Goal: Transaction & Acquisition: Purchase product/service

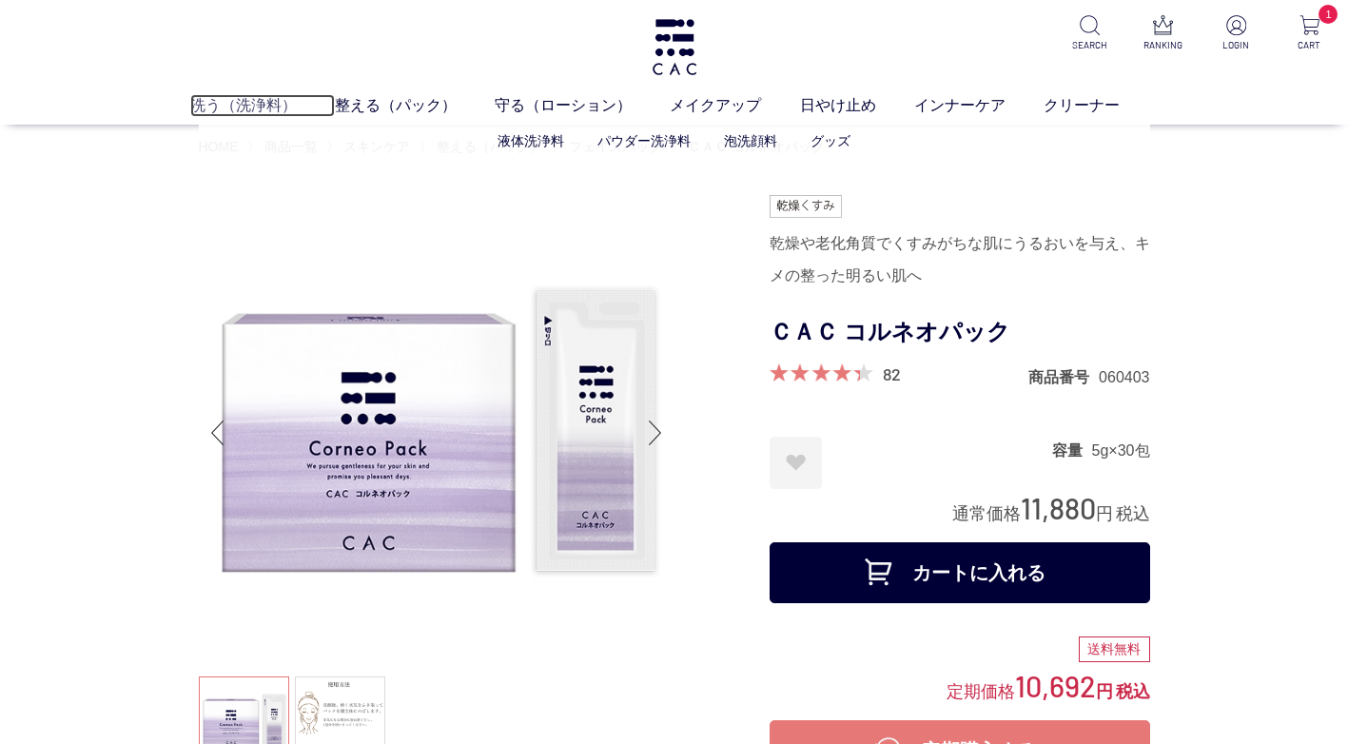
click at [285, 107] on link "洗う（洗浄料）" at bounding box center [262, 105] width 145 height 23
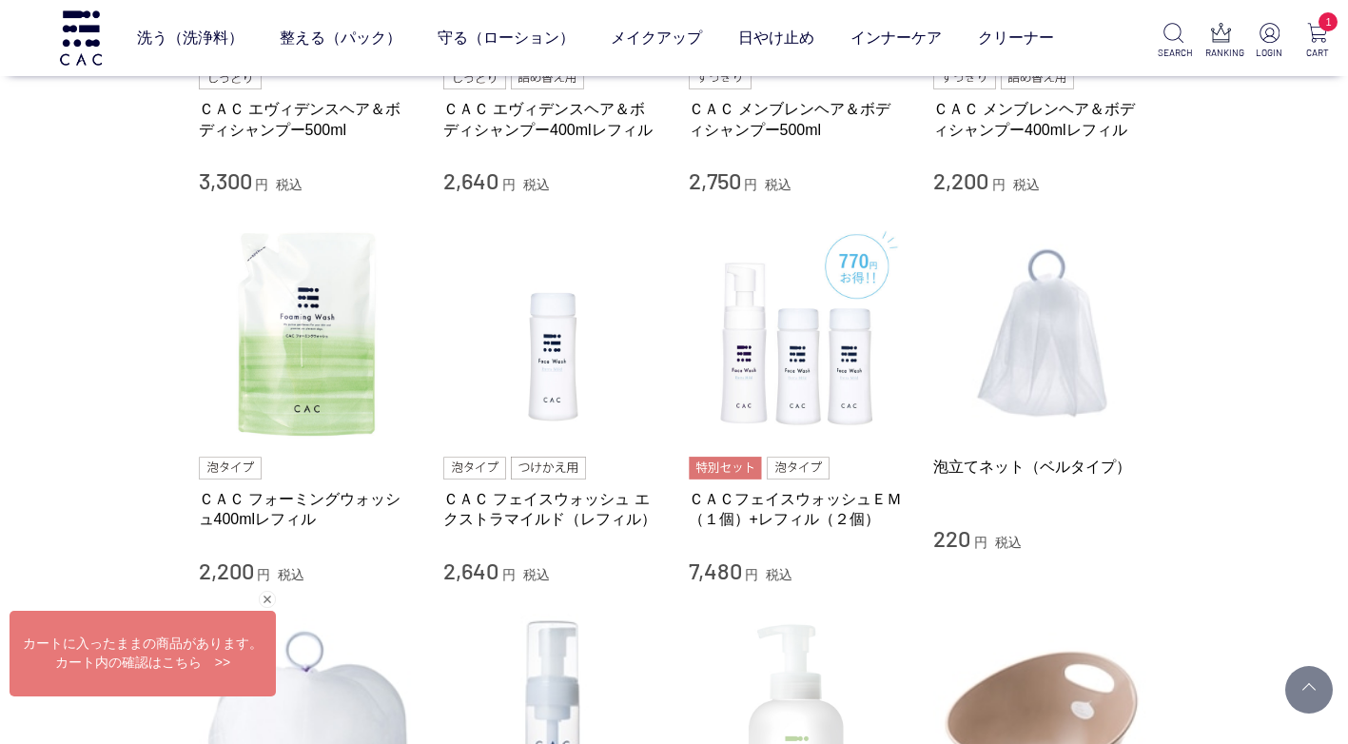
scroll to position [1047, 0]
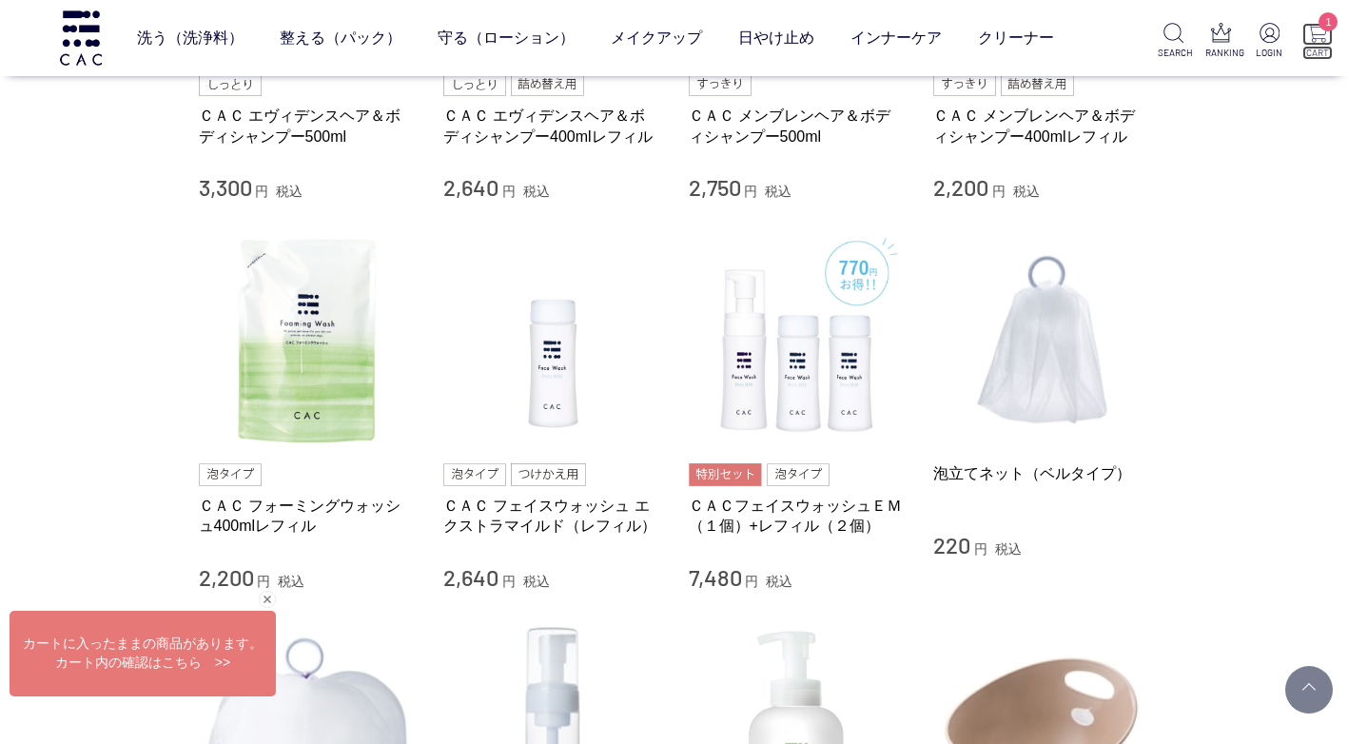
click at [1327, 20] on span "1" at bounding box center [1328, 21] width 19 height 19
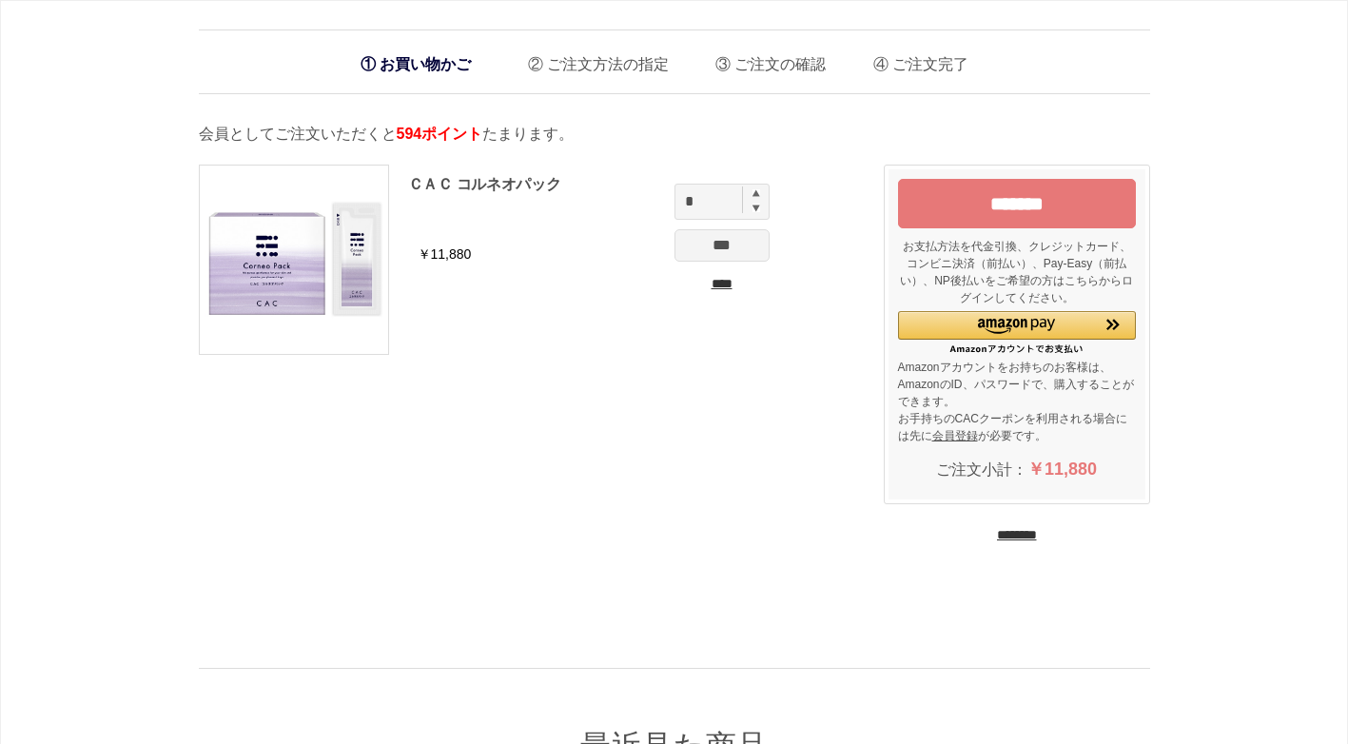
click at [727, 282] on input "****" at bounding box center [722, 284] width 95 height 20
